Goal: Information Seeking & Learning: Learn about a topic

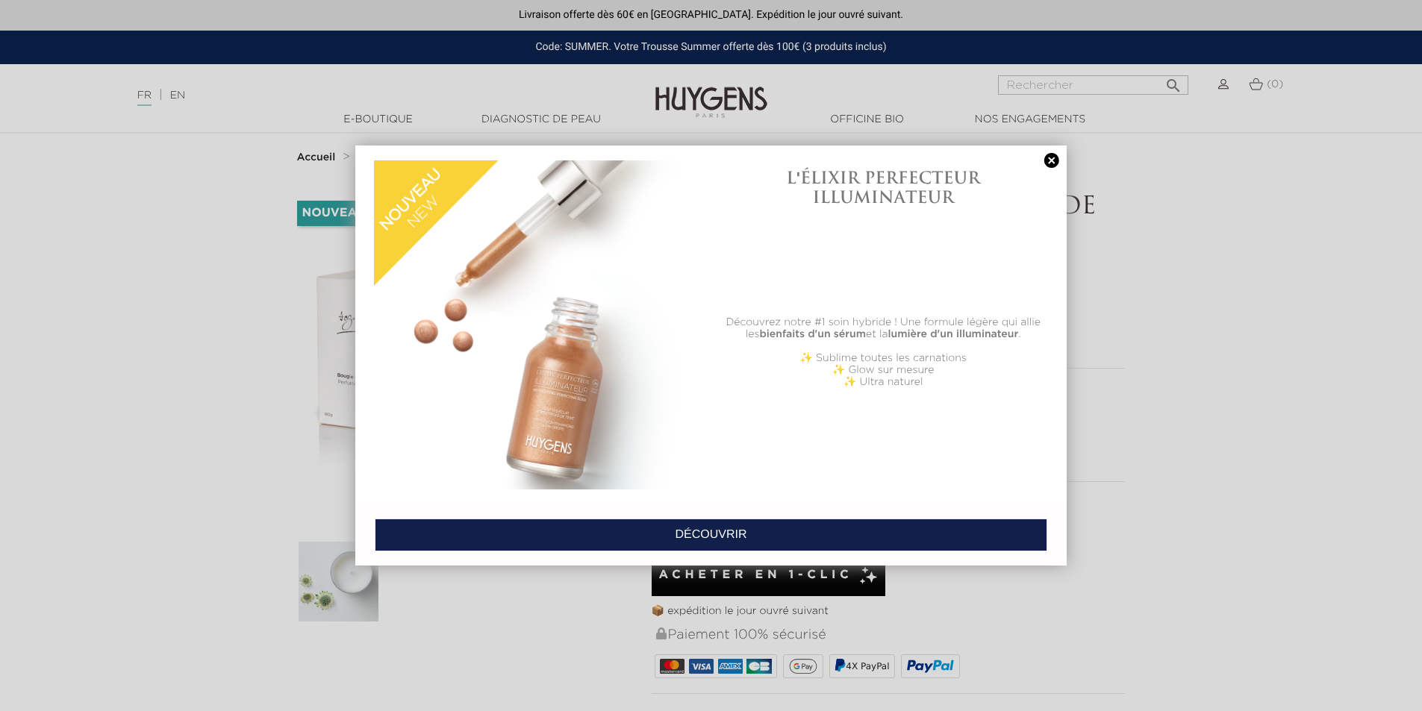
click at [1047, 162] on link at bounding box center [1051, 161] width 21 height 16
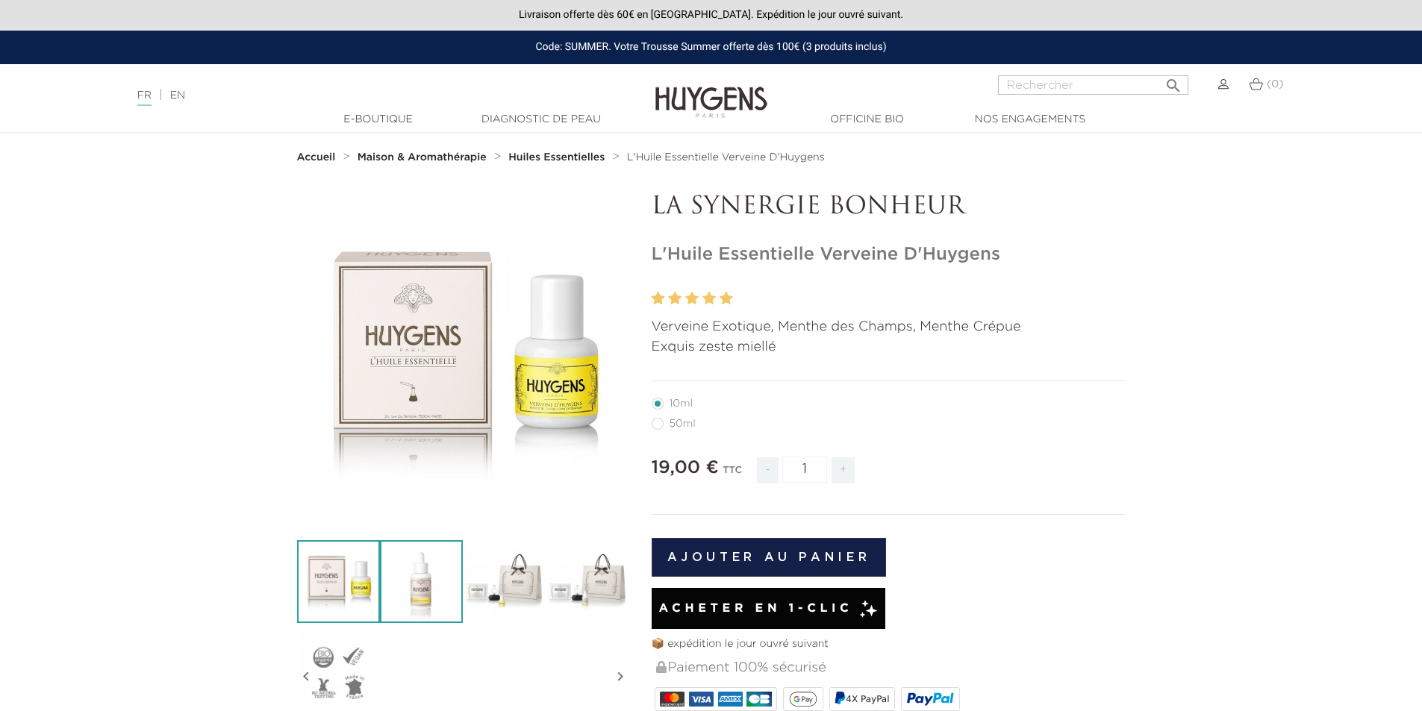
click at [413, 575] on img at bounding box center [421, 581] width 83 height 83
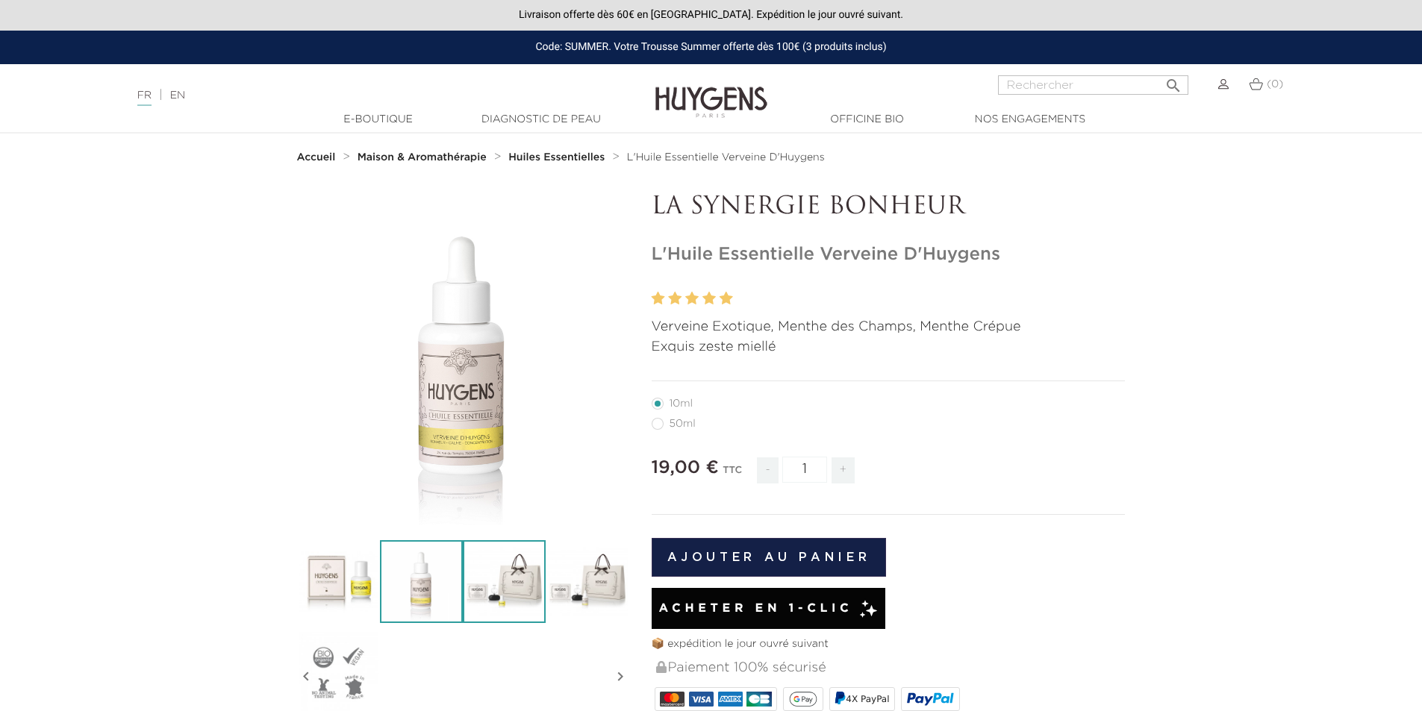
click at [484, 573] on img at bounding box center [504, 581] width 83 height 83
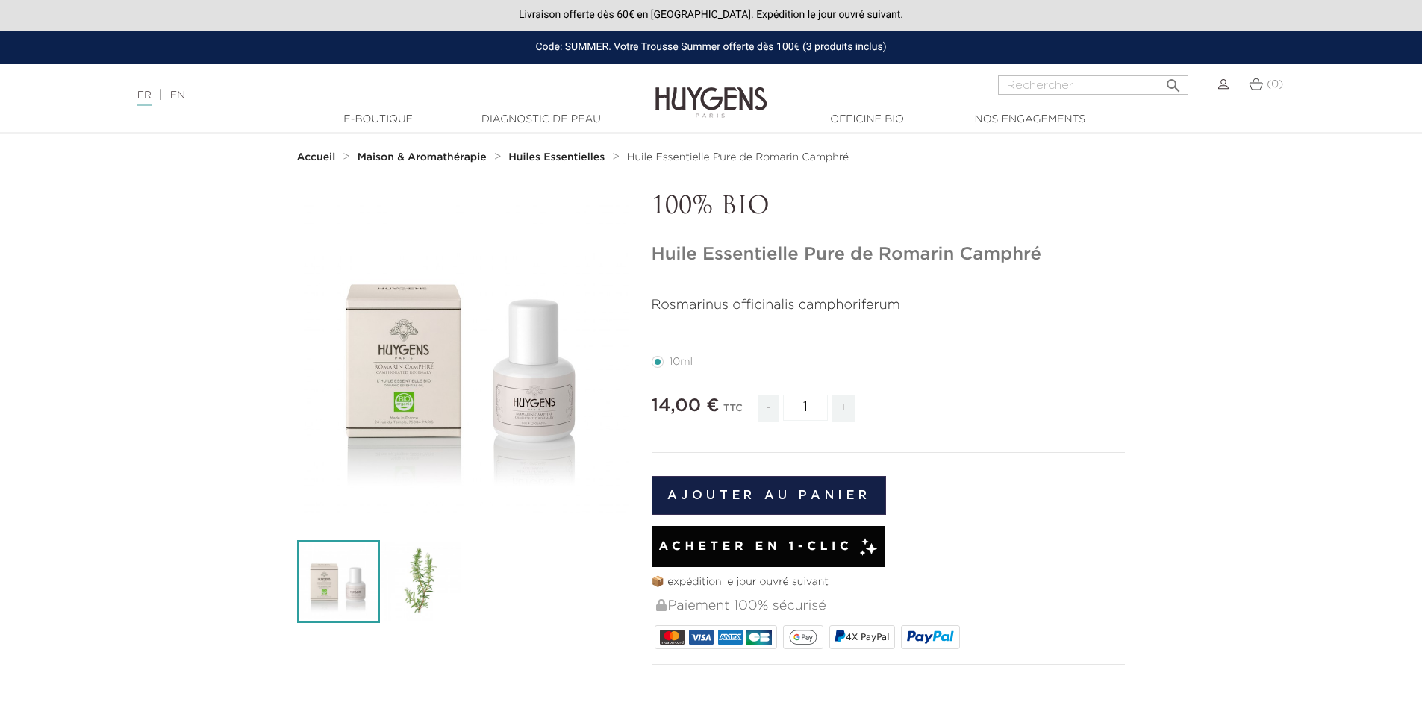
drag, startPoint x: 654, startPoint y: 258, endPoint x: 1075, endPoint y: 271, distance: 421.2
click at [1124, 260] on h1 "Huile Essentielle Pure de Romarin Camphré" at bounding box center [889, 255] width 474 height 22
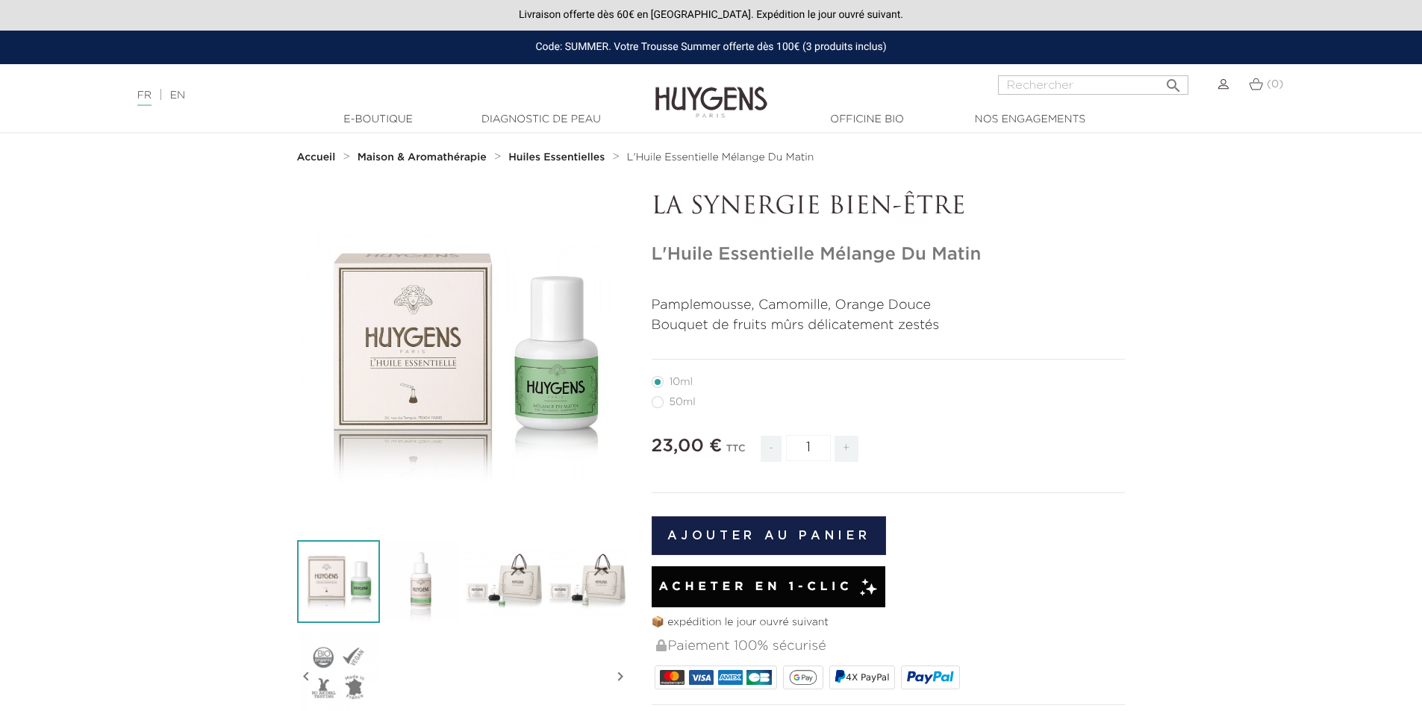
click at [674, 257] on h1 "L'Huile Essentielle Mélange Du Matin" at bounding box center [889, 255] width 474 height 22
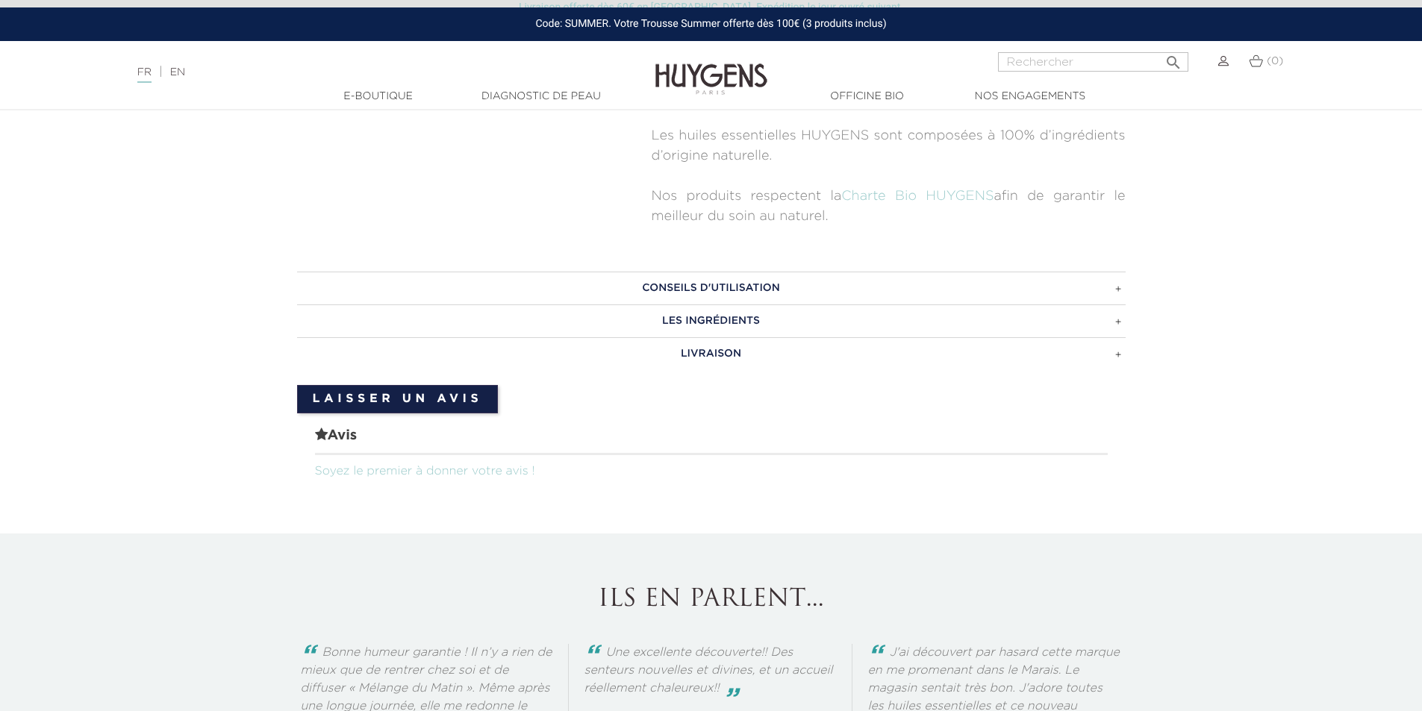
scroll to position [746, 0]
click at [702, 283] on h3 "CONSEILS D'UTILISATION" at bounding box center [711, 287] width 829 height 33
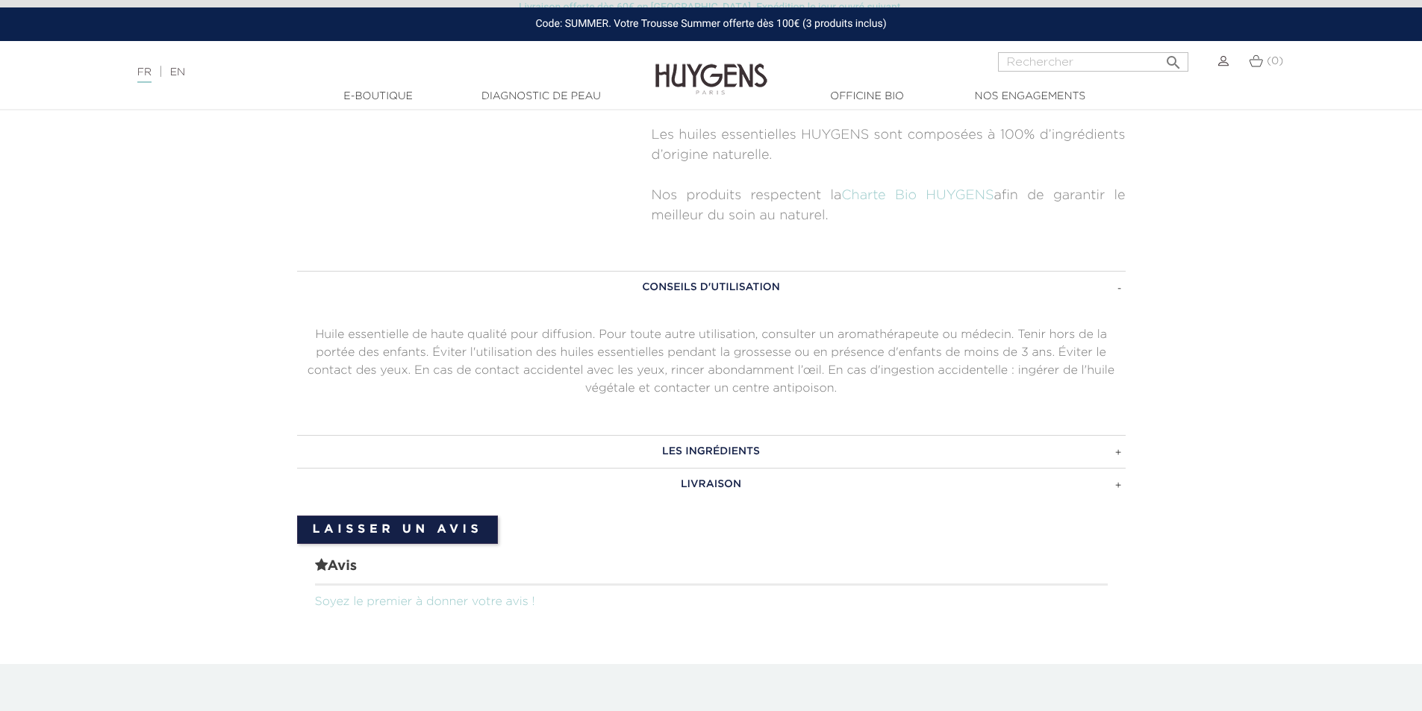
click at [676, 449] on h3 "LES INGRÉDIENTS" at bounding box center [711, 451] width 829 height 33
